Goal: Transaction & Acquisition: Purchase product/service

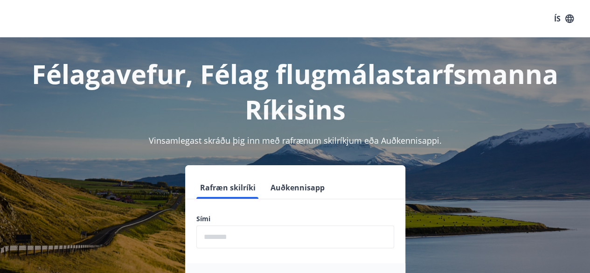
click at [236, 236] on input "phone" at bounding box center [295, 236] width 198 height 23
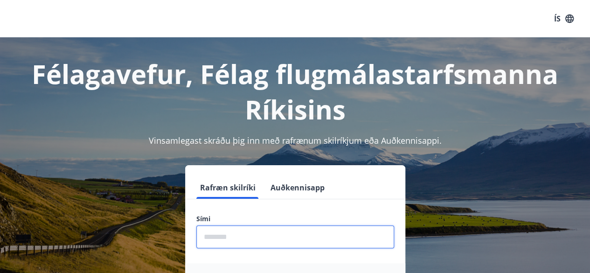
type input "********"
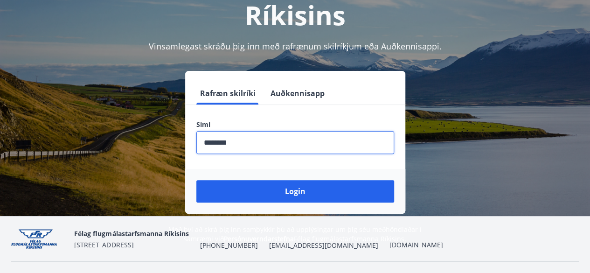
scroll to position [101, 0]
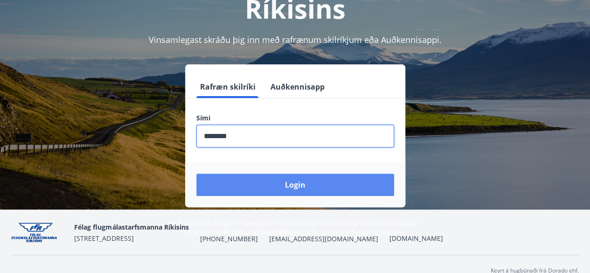
click at [296, 186] on button "Login" at bounding box center [295, 185] width 198 height 22
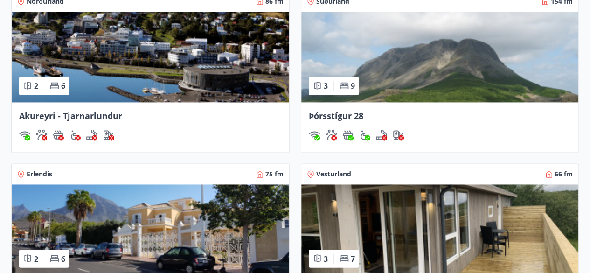
scroll to position [637, 0]
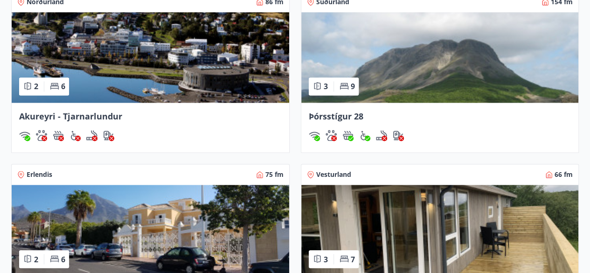
click at [404, 74] on img at bounding box center [440, 57] width 278 height 90
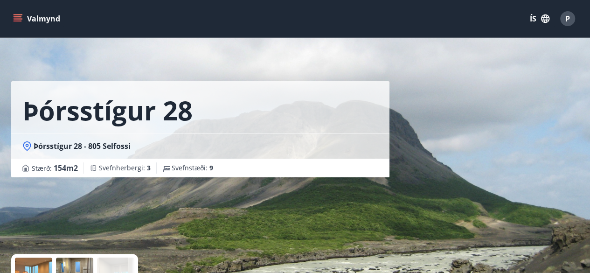
click at [20, 16] on icon "menu" at bounding box center [18, 16] width 8 height 1
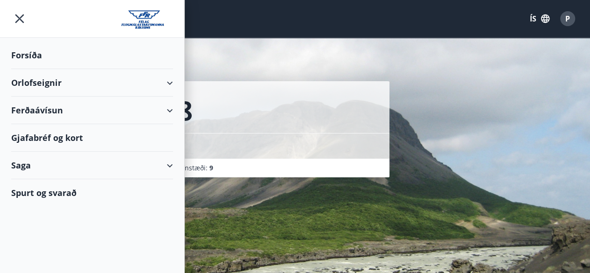
drag, startPoint x: 72, startPoint y: 99, endPoint x: 73, endPoint y: 107, distance: 7.9
click at [73, 107] on div "Ferðaávísun" at bounding box center [92, 111] width 162 height 28
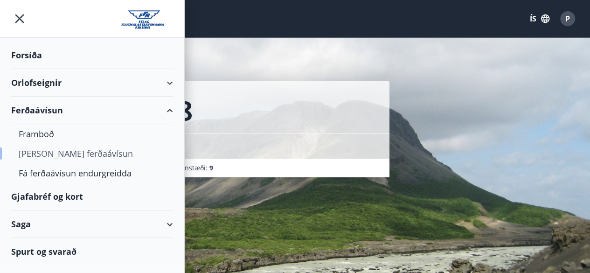
click at [74, 151] on div "Kaupa ferðaávísun" at bounding box center [92, 154] width 147 height 20
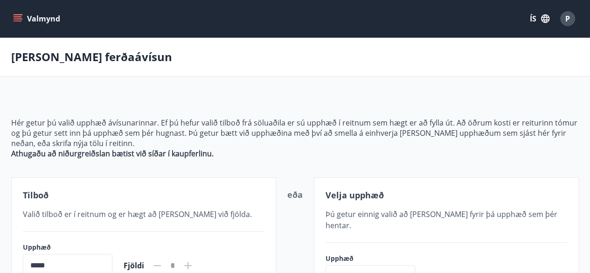
click at [16, 18] on icon "menu" at bounding box center [17, 18] width 9 height 9
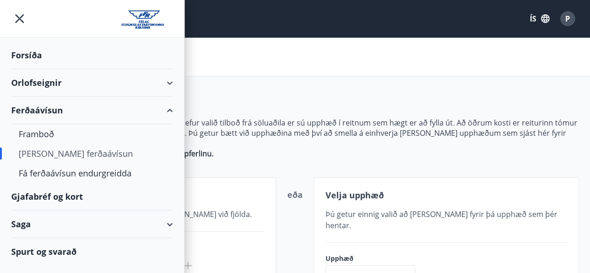
click at [168, 86] on div "Orlofseignir" at bounding box center [92, 83] width 162 height 28
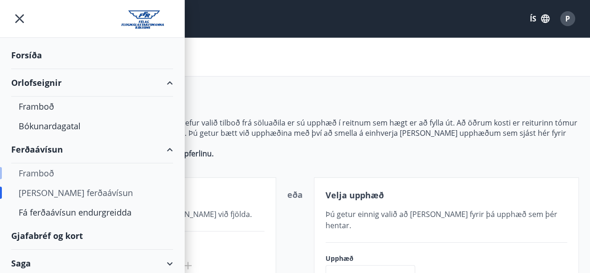
click at [42, 171] on div "Framboð" at bounding box center [92, 173] width 147 height 20
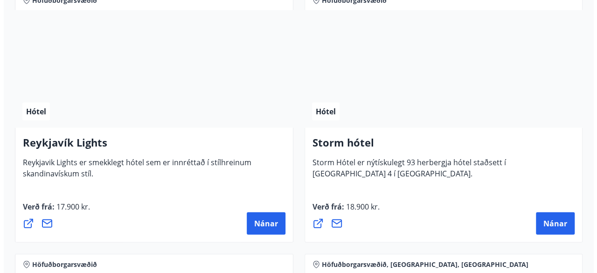
scroll to position [1243, 0]
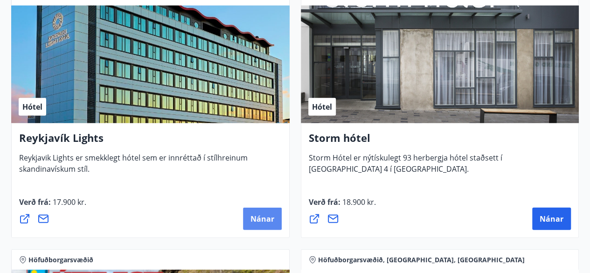
click at [263, 215] on span "Nánar" at bounding box center [262, 219] width 24 height 10
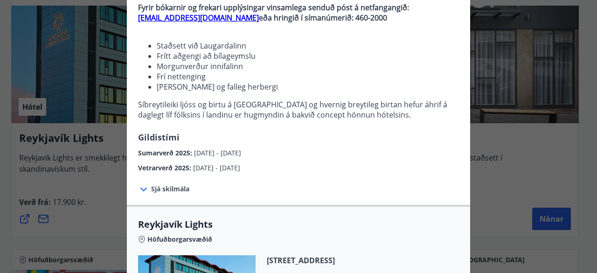
scroll to position [101, 0]
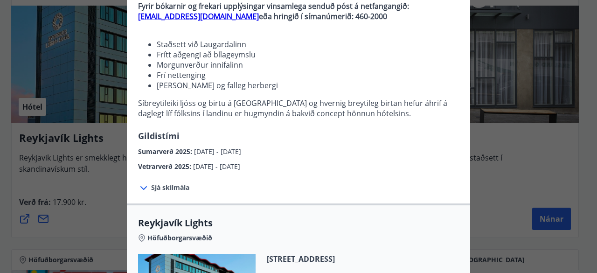
click at [271, 157] on div "Reykjavík Lights Fyrir bókarnir og frekari upplýsingar vinsamlega senduð póst á…" at bounding box center [298, 76] width 343 height 190
click at [271, 157] on div "Vetrarverð 2025 : 01.10.2025 - 21.12.2025" at bounding box center [298, 164] width 321 height 15
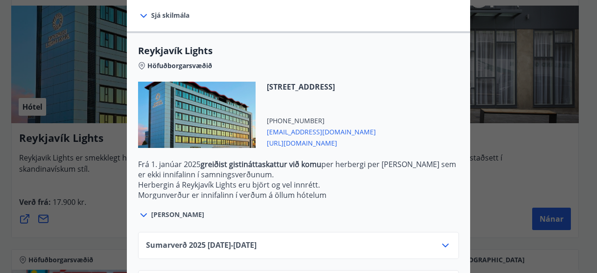
scroll to position [314, 0]
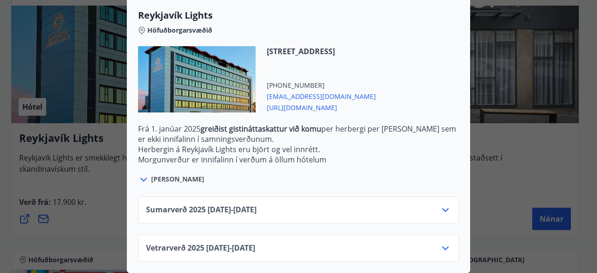
click at [440, 204] on icon at bounding box center [445, 209] width 11 height 11
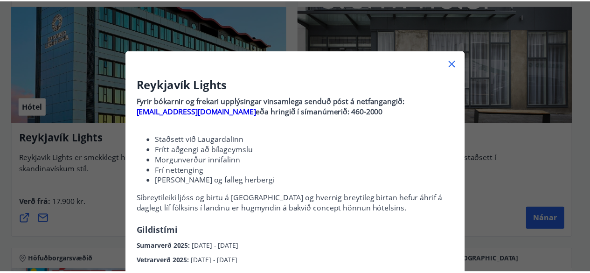
scroll to position [0, 0]
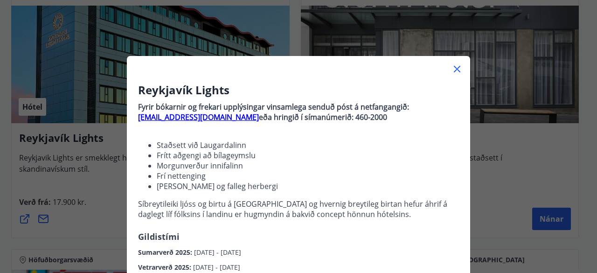
click at [455, 69] on icon at bounding box center [456, 68] width 11 height 11
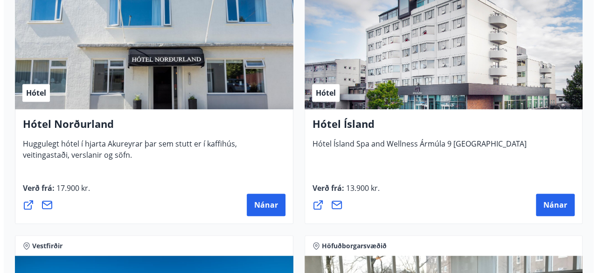
scroll to position [2068, 0]
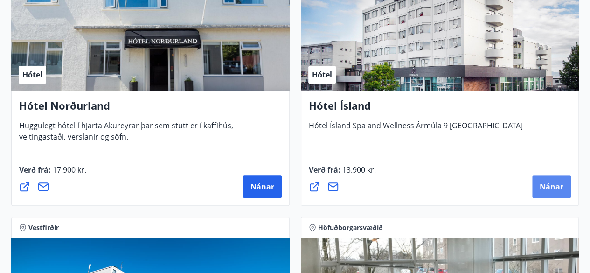
click at [546, 185] on span "Nánar" at bounding box center [552, 186] width 24 height 10
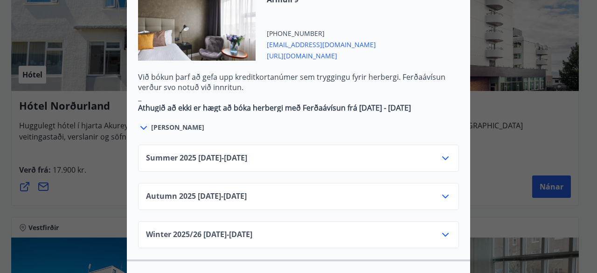
scroll to position [598, 0]
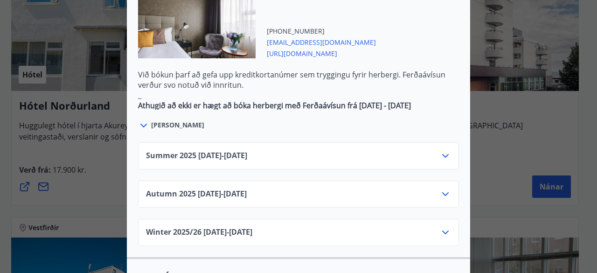
click at [441, 150] on icon at bounding box center [445, 155] width 11 height 11
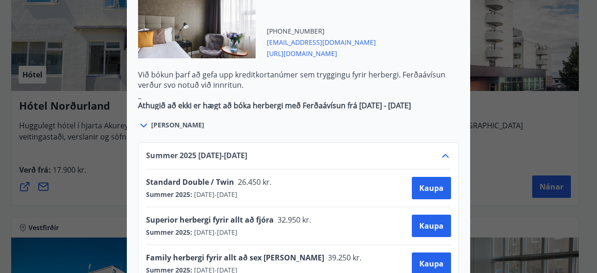
click at [442, 154] on icon at bounding box center [445, 156] width 7 height 4
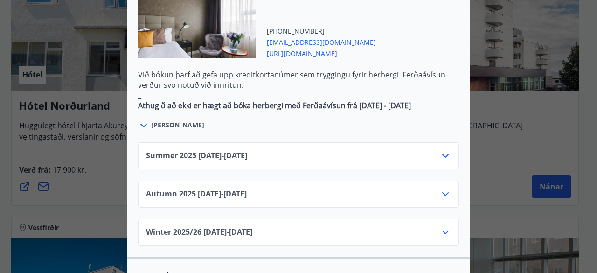
click at [441, 150] on icon at bounding box center [445, 155] width 11 height 11
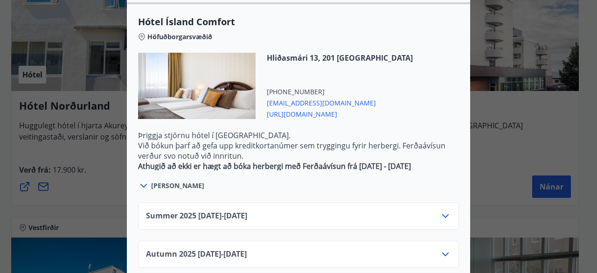
scroll to position [1060, 0]
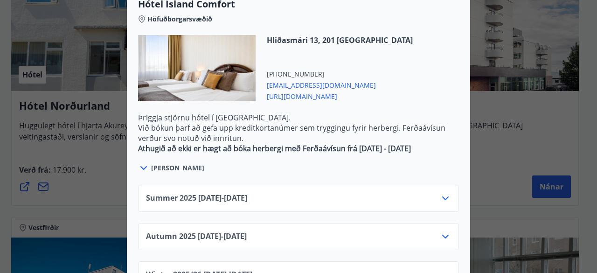
click at [445, 193] on icon at bounding box center [445, 198] width 11 height 11
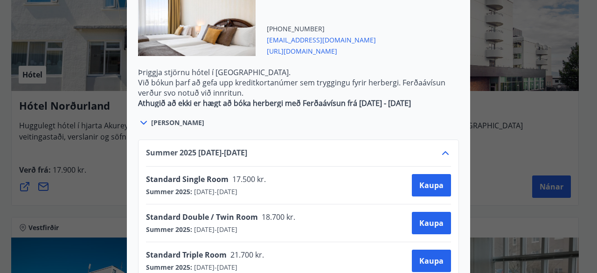
scroll to position [1106, 0]
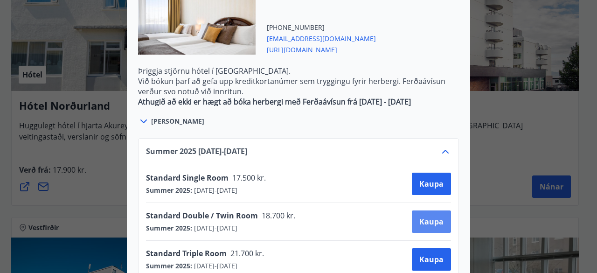
click at [433, 216] on span "Kaupa" at bounding box center [431, 221] width 24 height 10
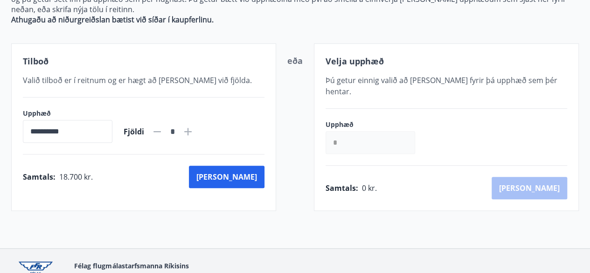
scroll to position [175, 0]
